Goal: Transaction & Acquisition: Purchase product/service

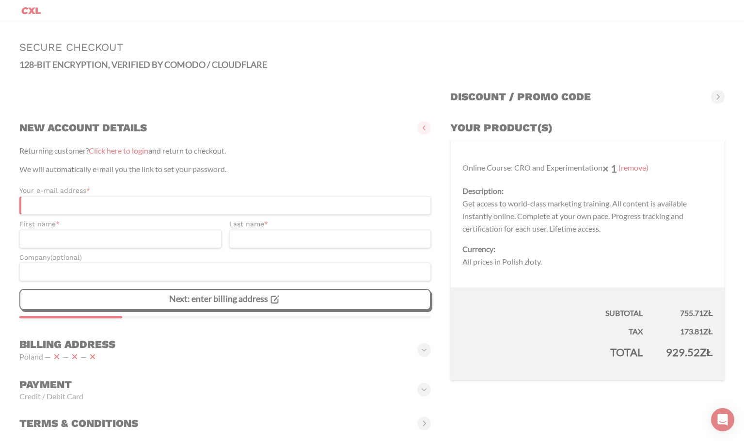
drag, startPoint x: 706, startPoint y: 314, endPoint x: 677, endPoint y: 315, distance: 28.2
click at [677, 315] on td "755.71 zł" at bounding box center [690, 304] width 70 height 32
copy bdi "755.71"
drag, startPoint x: 706, startPoint y: 333, endPoint x: 676, endPoint y: 333, distance: 29.6
click at [676, 333] on td "173.81 zł" at bounding box center [690, 329] width 70 height 18
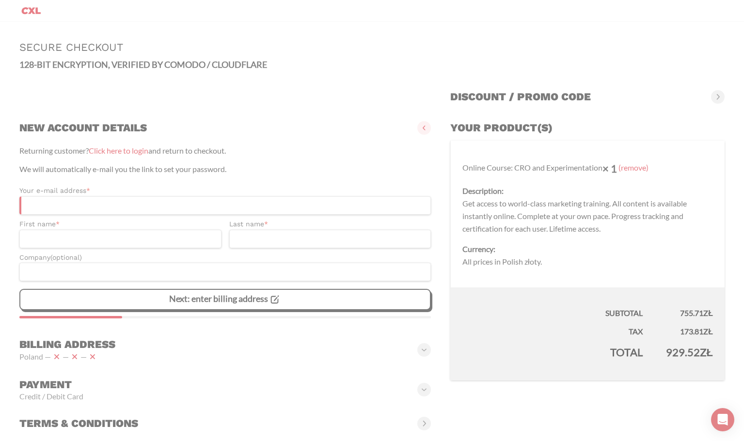
copy bdi "173.81"
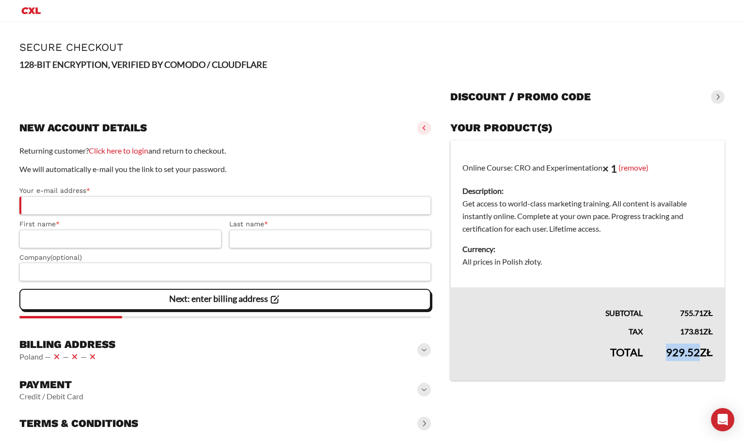
drag, startPoint x: 700, startPoint y: 355, endPoint x: 667, endPoint y: 355, distance: 32.5
click at [667, 355] on bdi "929.52 zł" at bounding box center [689, 352] width 47 height 13
copy bdi "929.52"
drag, startPoint x: 703, startPoint y: 311, endPoint x: 664, endPoint y: 311, distance: 38.3
click at [664, 311] on td "755.71 zł" at bounding box center [690, 304] width 70 height 32
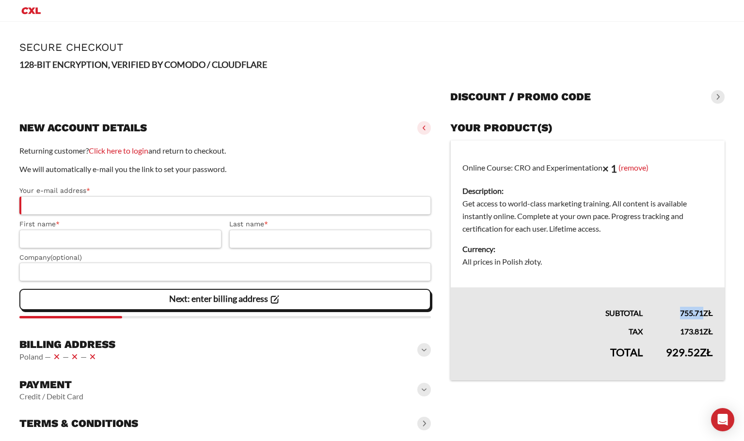
copy bdi "755.71"
